Goal: Information Seeking & Learning: Learn about a topic

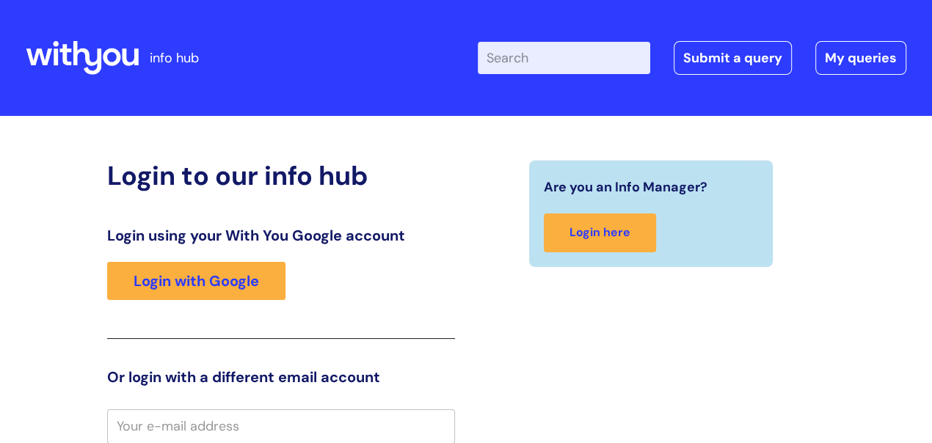
click at [554, 61] on input "Enter your search term here..." at bounding box center [564, 58] width 172 height 32
type input "cocaine work sheets"
click button "Search" at bounding box center [0, 0] width 0 height 0
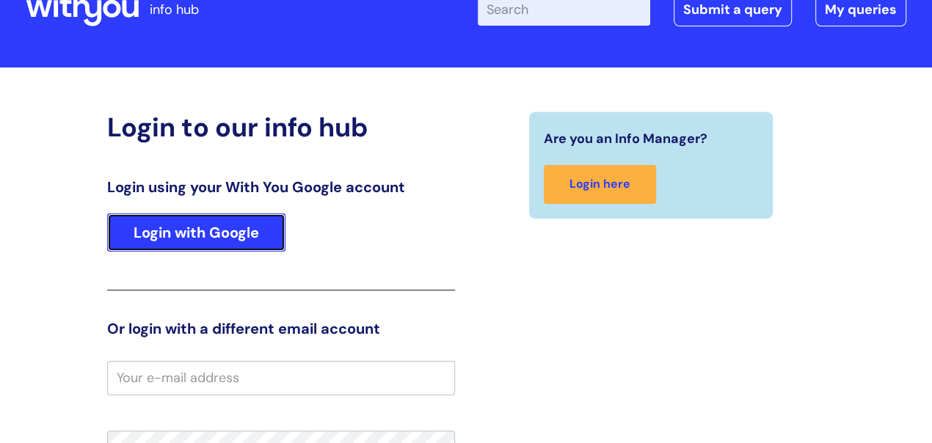
scroll to position [54, 0]
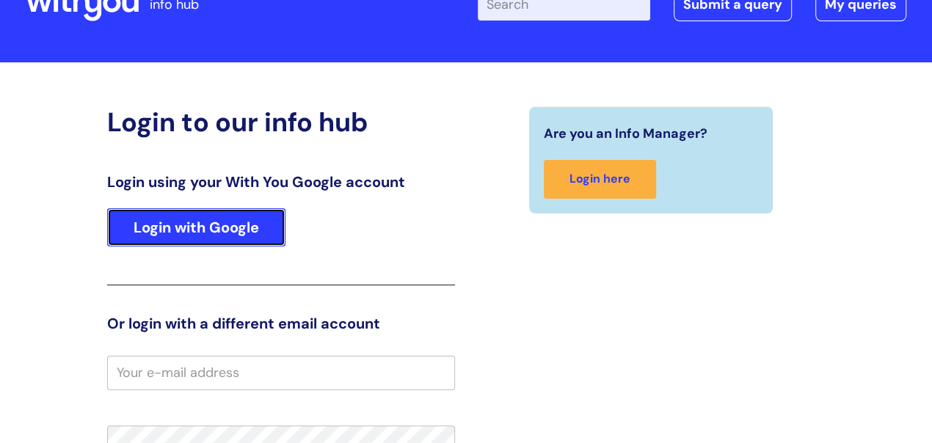
click at [205, 224] on link "Login with Google" at bounding box center [196, 227] width 178 height 38
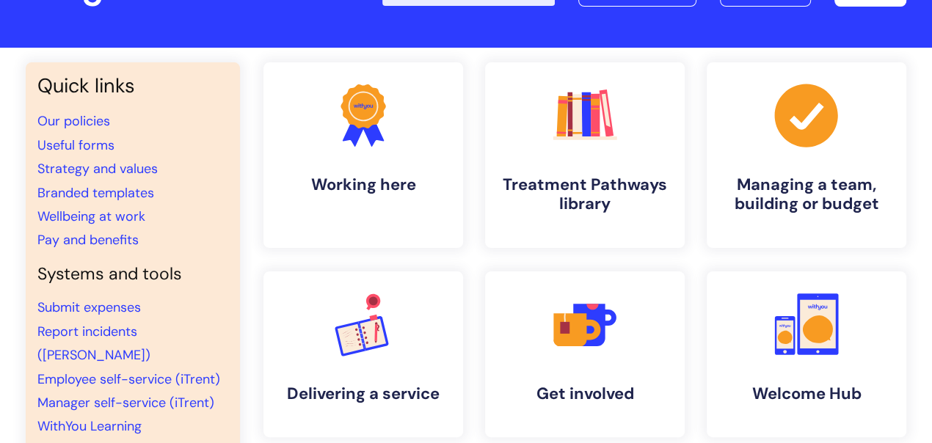
scroll to position [59, 0]
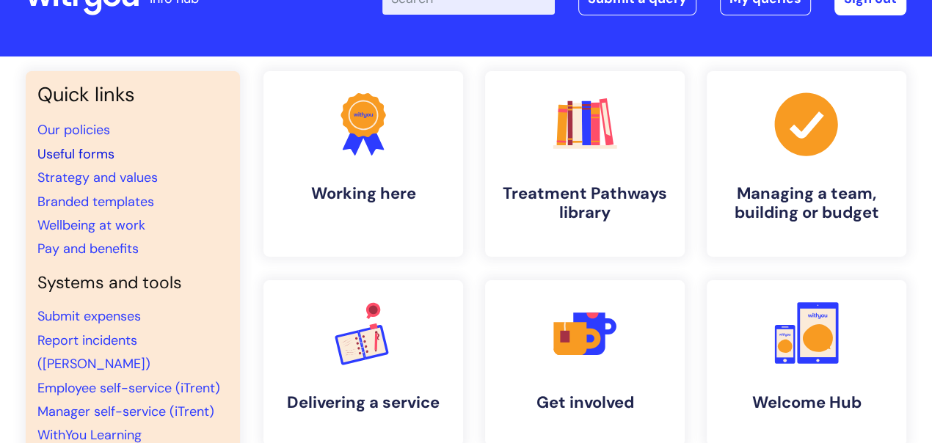
click at [101, 152] on link "Useful forms" at bounding box center [75, 154] width 77 height 18
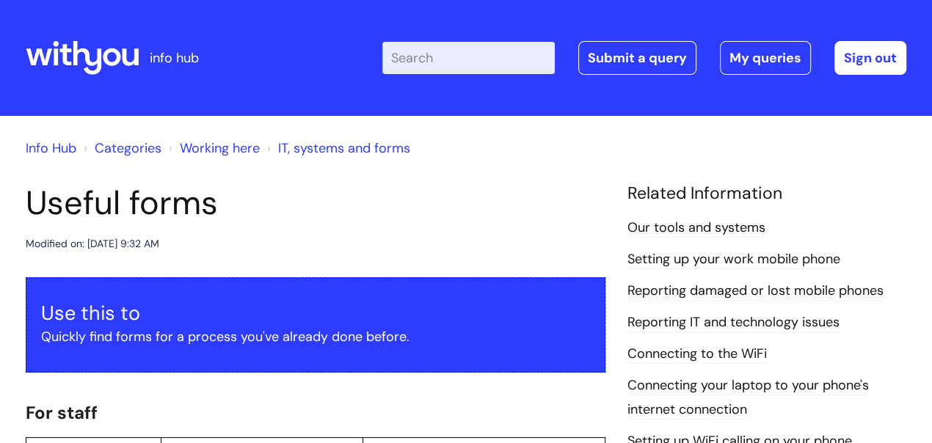
click at [57, 149] on link "Info Hub" at bounding box center [51, 148] width 51 height 18
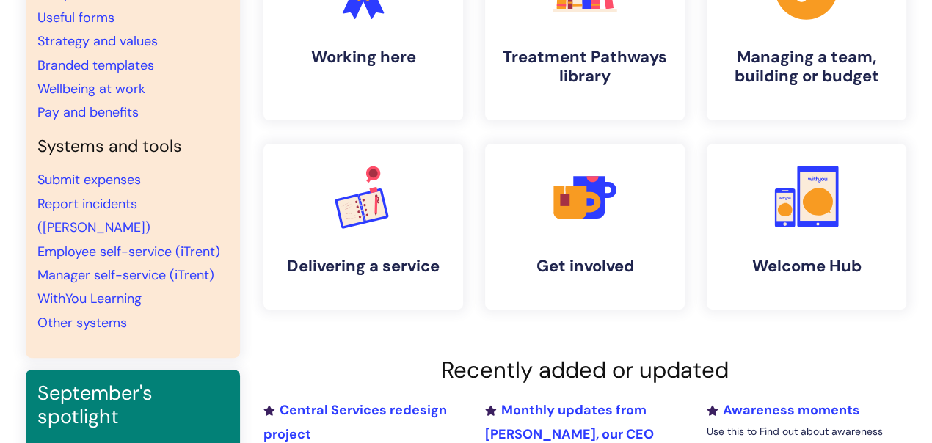
scroll to position [211, 0]
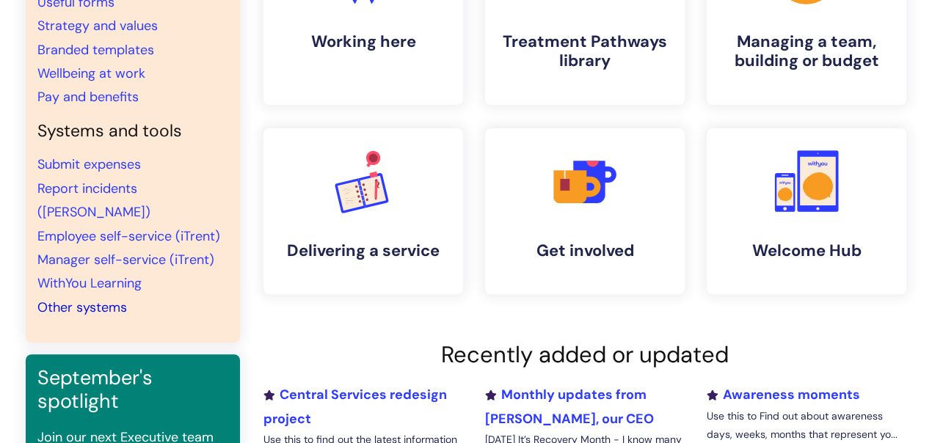
click at [109, 299] on link "Other systems" at bounding box center [82, 308] width 90 height 18
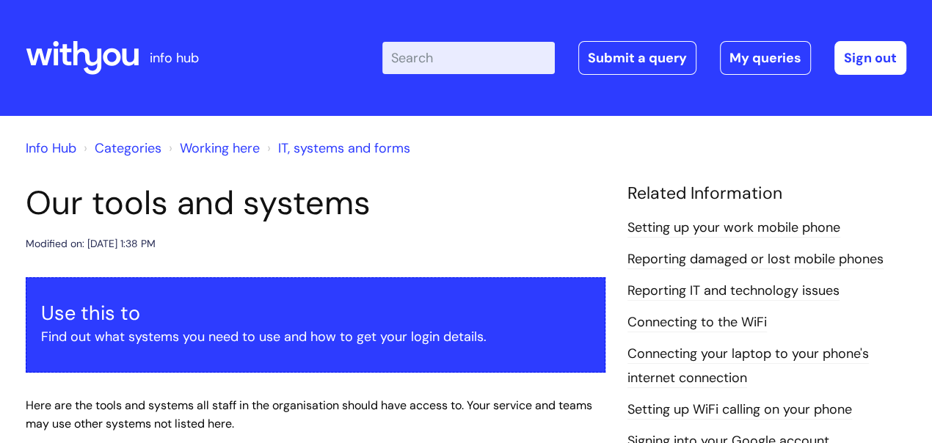
click at [348, 150] on link "IT, systems and forms" at bounding box center [344, 148] width 132 height 18
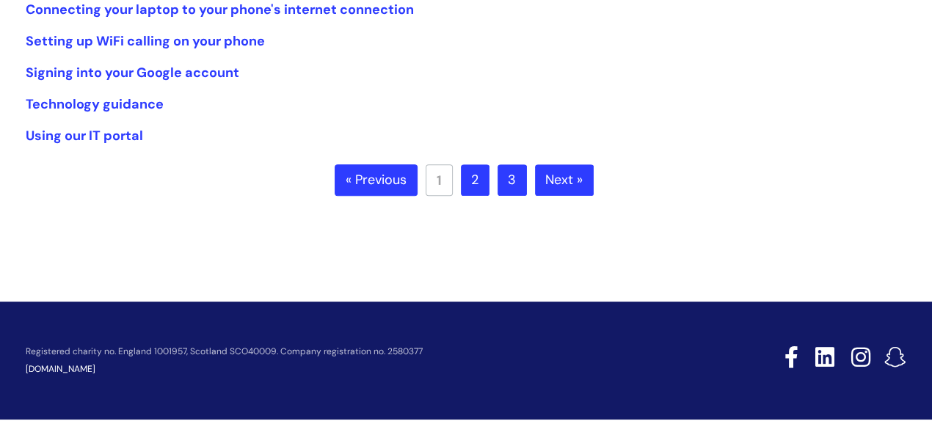
scroll to position [496, 0]
drag, startPoint x: 477, startPoint y: 175, endPoint x: 512, endPoint y: 175, distance: 34.5
click at [479, 175] on link "2" at bounding box center [475, 180] width 29 height 32
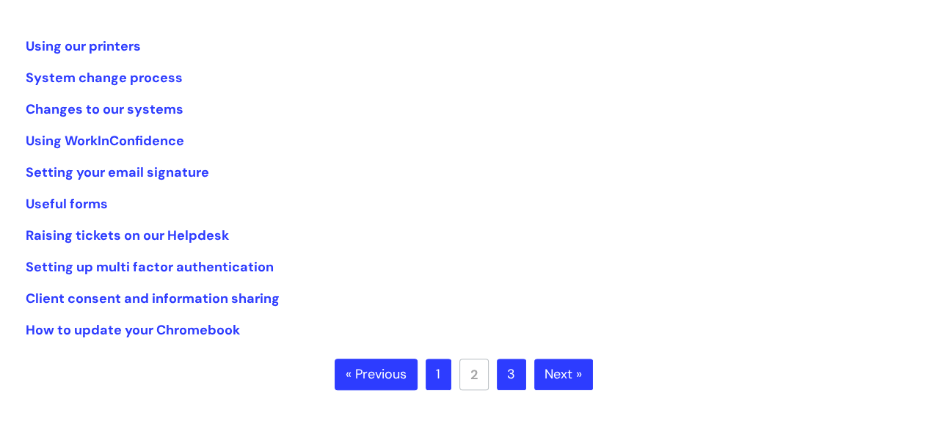
scroll to position [298, 0]
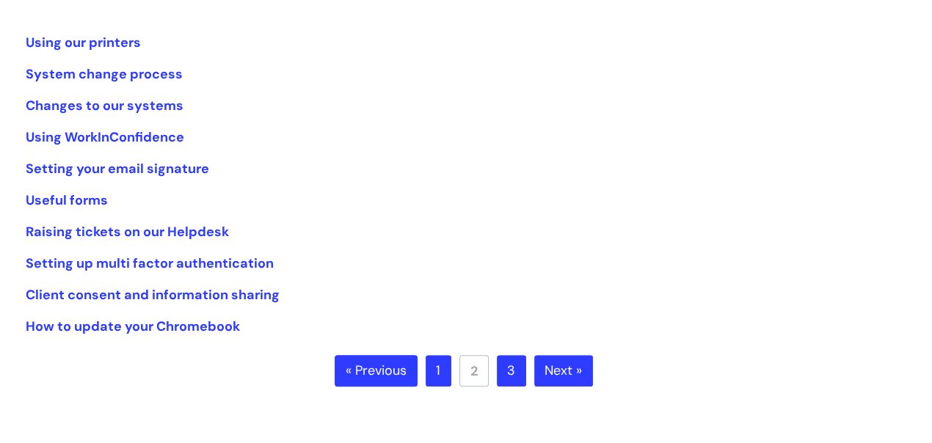
click at [512, 368] on link "3" at bounding box center [511, 371] width 29 height 32
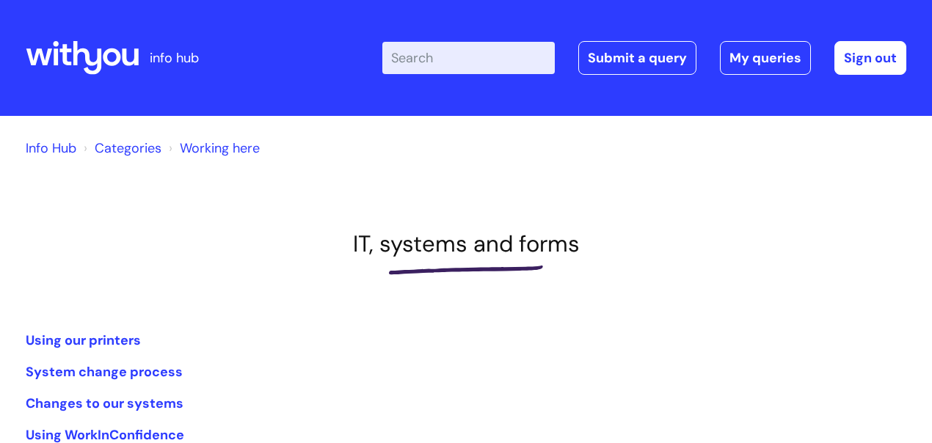
scroll to position [297, 0]
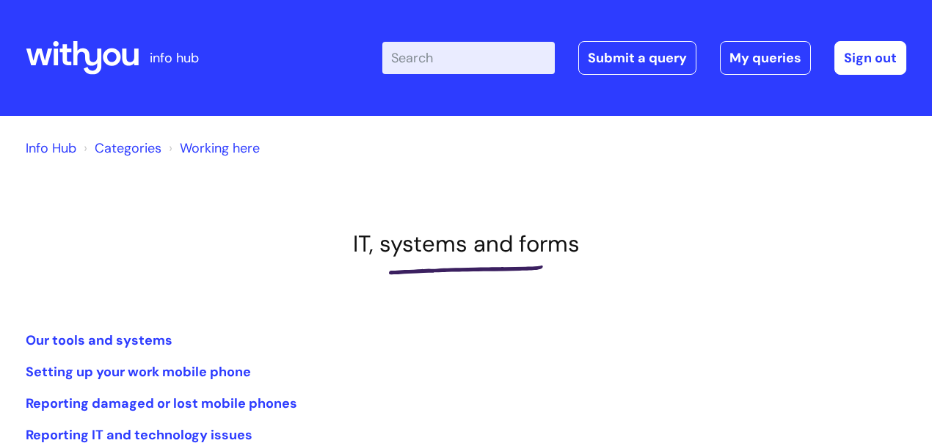
scroll to position [496, 0]
